Goal: Browse casually

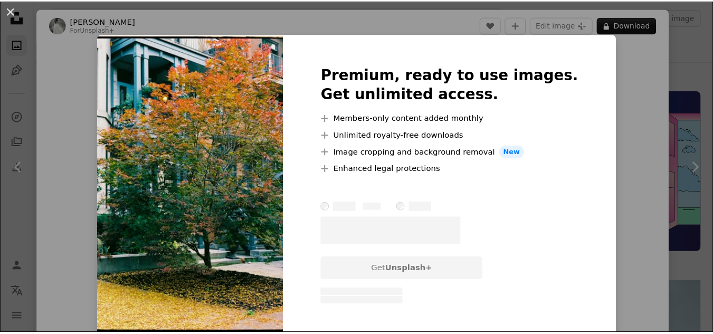
scroll to position [4455, 0]
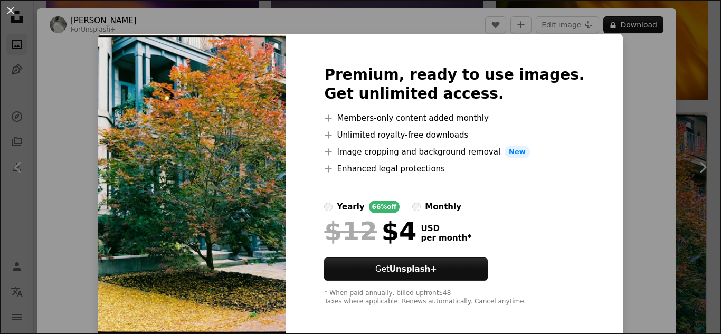
click at [697, 74] on div "An X shape Premium, ready to use images. Get unlimited access. A plus sign Memb…" at bounding box center [360, 167] width 721 height 334
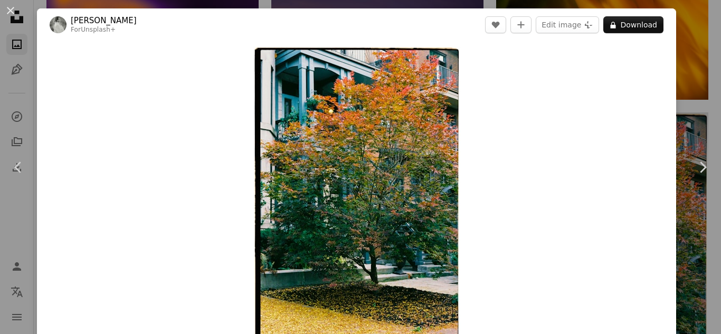
click at [698, 53] on div "An X shape Chevron left Chevron right [PERSON_NAME] For Unsplash+ A heart A plu…" at bounding box center [360, 167] width 721 height 334
